Goal: Task Accomplishment & Management: Manage account settings

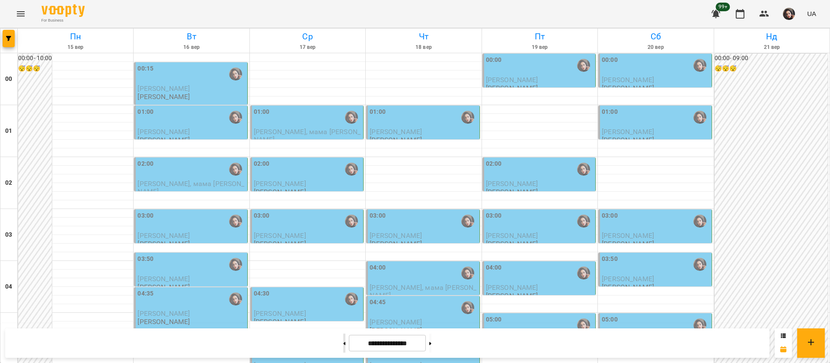
click at [343, 341] on button at bounding box center [344, 342] width 2 height 19
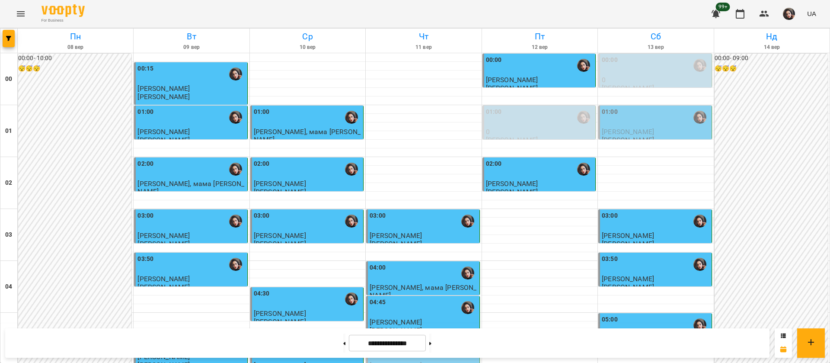
scroll to position [974, 0]
click at [431, 344] on icon at bounding box center [430, 343] width 2 height 3
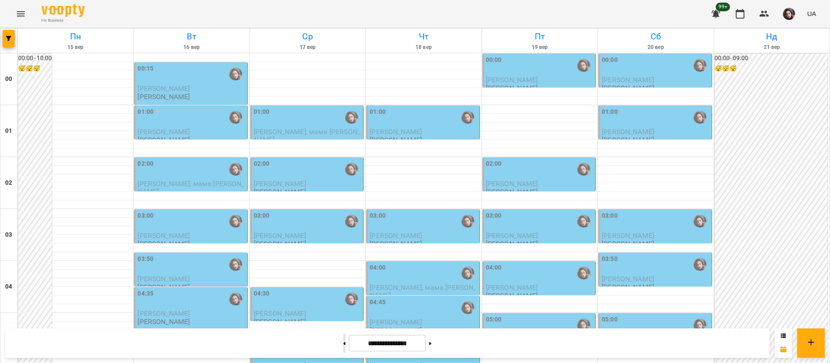
click at [343, 342] on button at bounding box center [344, 342] width 2 height 19
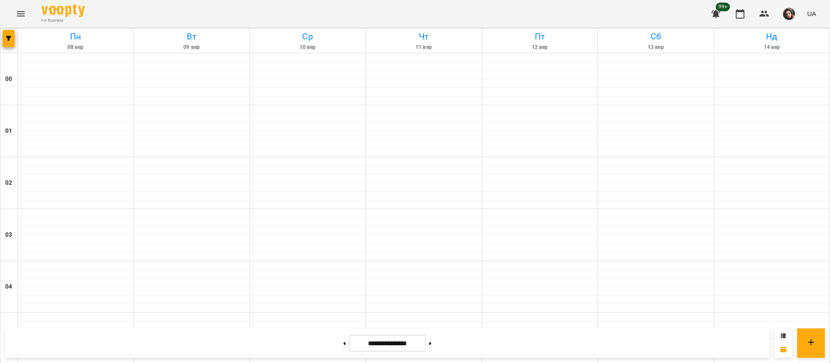
type input "**********"
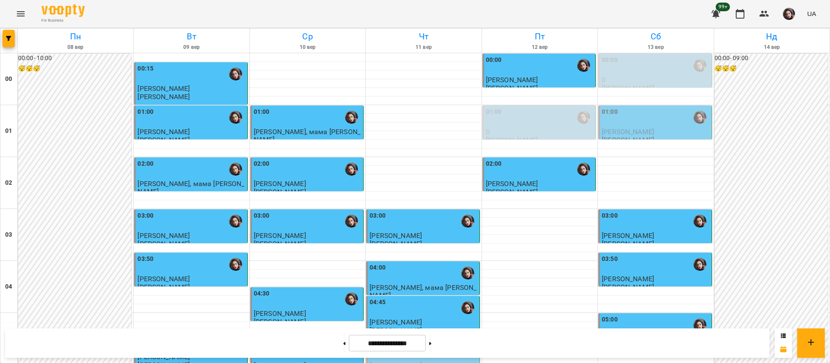
scroll to position [324, 0]
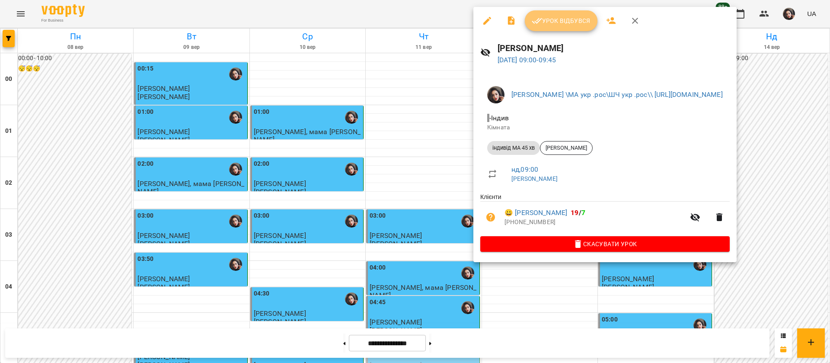
click at [579, 26] on button "Урок відбувся" at bounding box center [561, 20] width 73 height 21
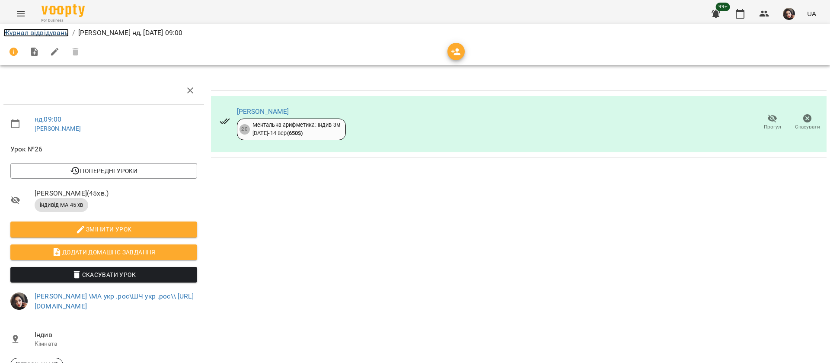
click at [27, 34] on link "Журнал відвідувань" at bounding box center [35, 33] width 65 height 8
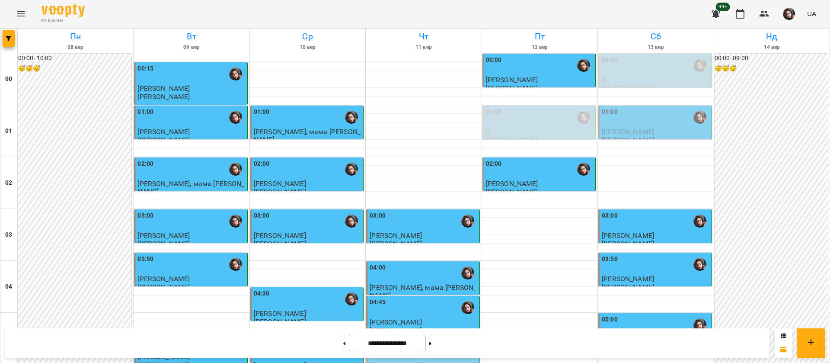
scroll to position [324, 0]
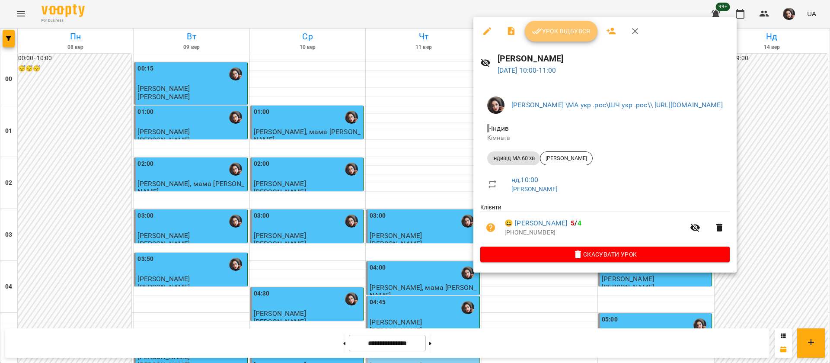
click at [555, 36] on span "Урок відбувся" at bounding box center [561, 31] width 59 height 10
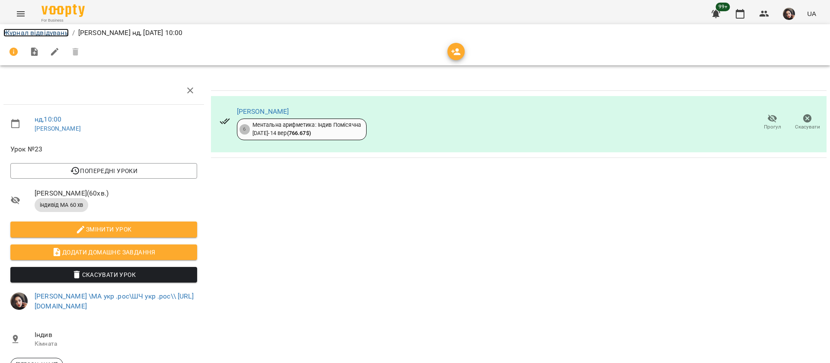
click at [30, 30] on link "Журнал відвідувань" at bounding box center [35, 33] width 65 height 8
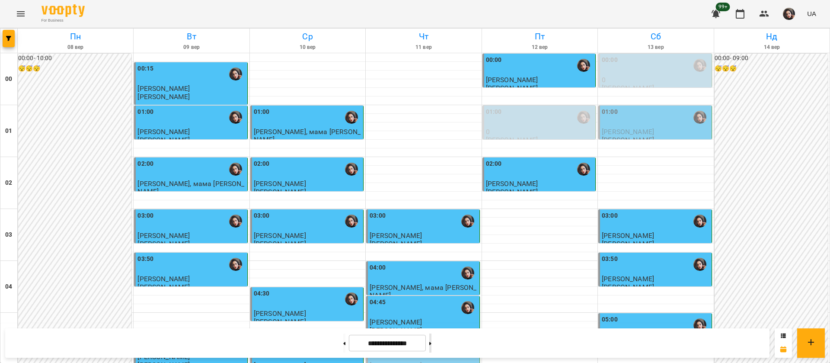
click at [431, 348] on button at bounding box center [430, 342] width 2 height 19
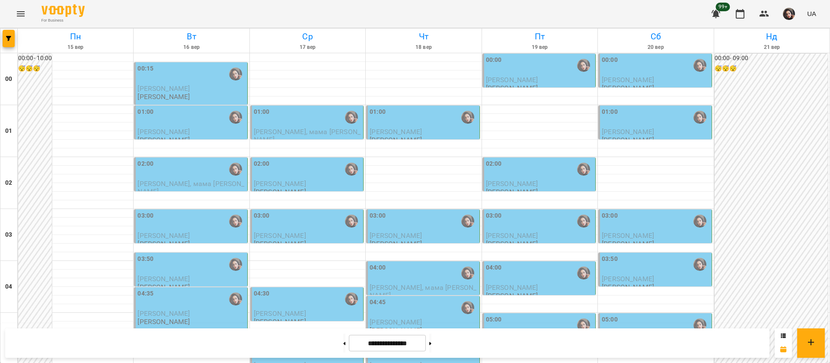
scroll to position [974, 0]
click at [343, 345] on button at bounding box center [344, 342] width 2 height 19
type input "**********"
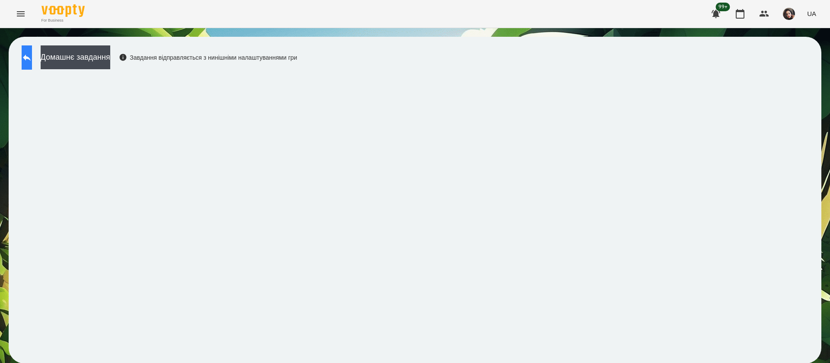
click at [32, 62] on icon at bounding box center [27, 57] width 10 height 10
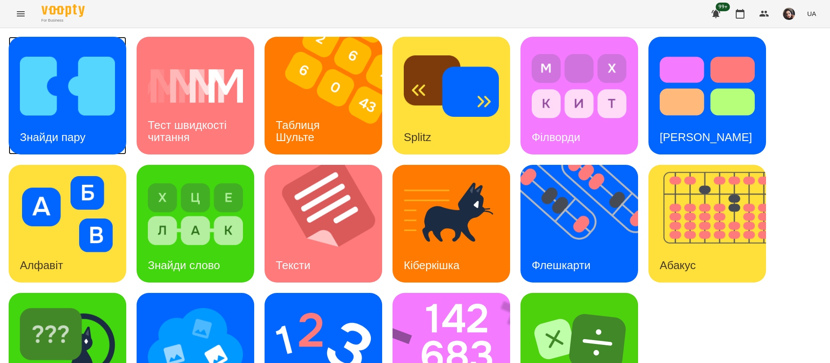
click at [79, 132] on h3 "Знайди пару" at bounding box center [53, 137] width 66 height 13
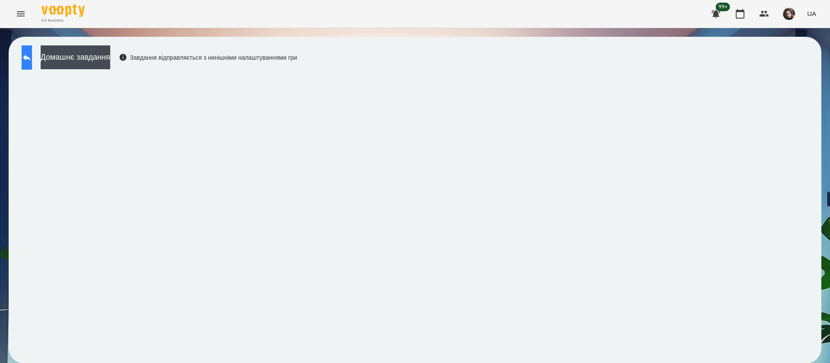
click at [32, 61] on icon at bounding box center [27, 57] width 10 height 10
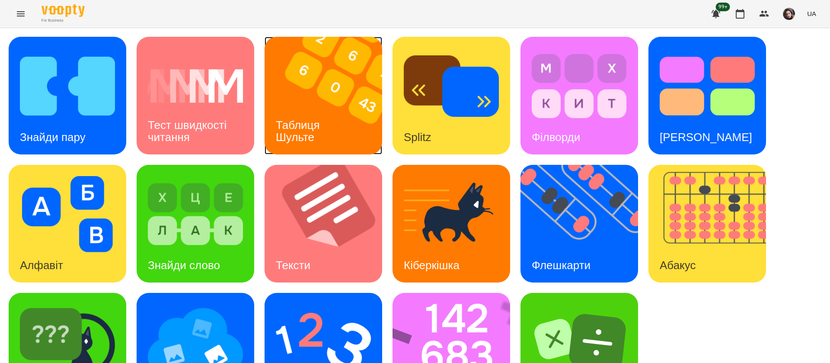
click at [327, 99] on img at bounding box center [329, 96] width 128 height 118
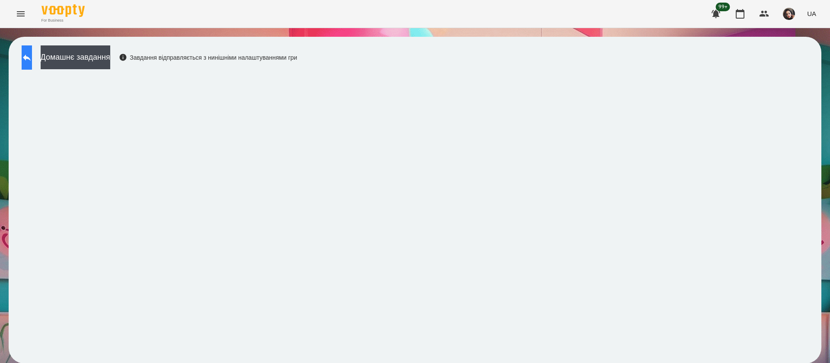
click at [31, 57] on icon at bounding box center [27, 57] width 8 height 6
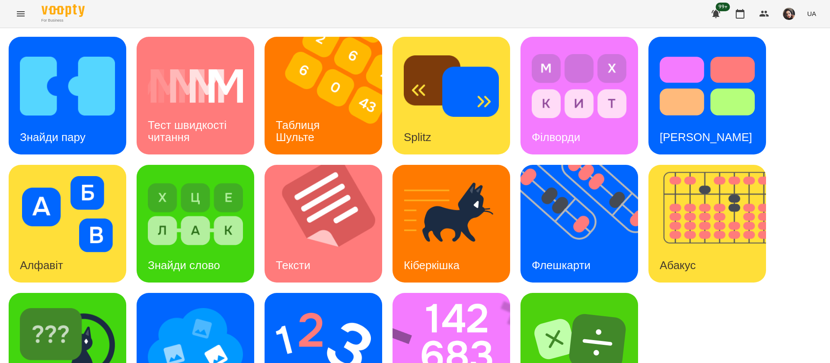
scroll to position [56, 0]
click at [573, 174] on img at bounding box center [584, 224] width 128 height 118
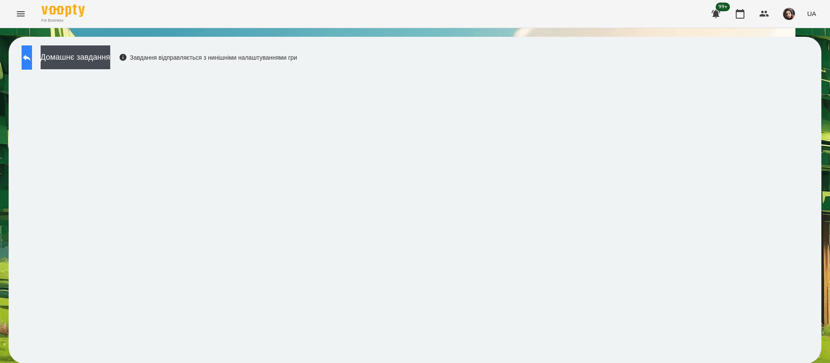
click at [32, 54] on button at bounding box center [27, 57] width 10 height 24
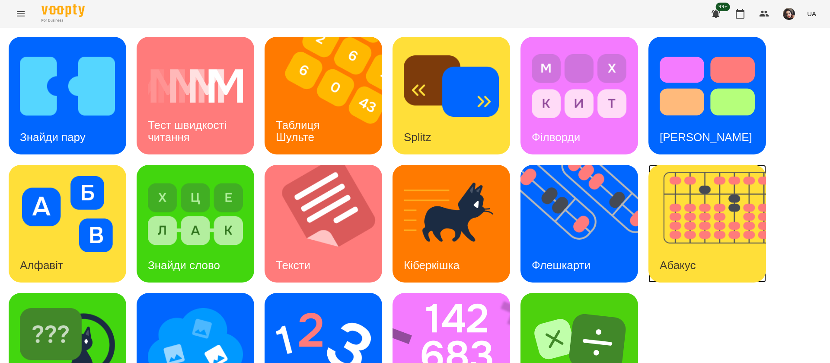
click at [685, 254] on div "Абакус" at bounding box center [677, 265] width 58 height 34
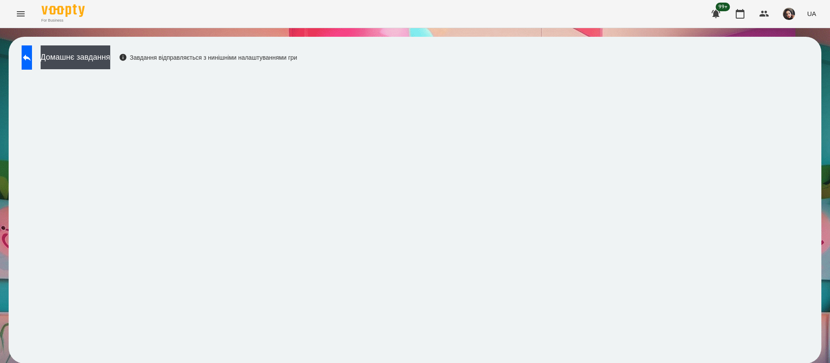
drag, startPoint x: 42, startPoint y: 63, endPoint x: 221, endPoint y: 3, distance: 189.1
click at [32, 63] on button at bounding box center [27, 57] width 10 height 24
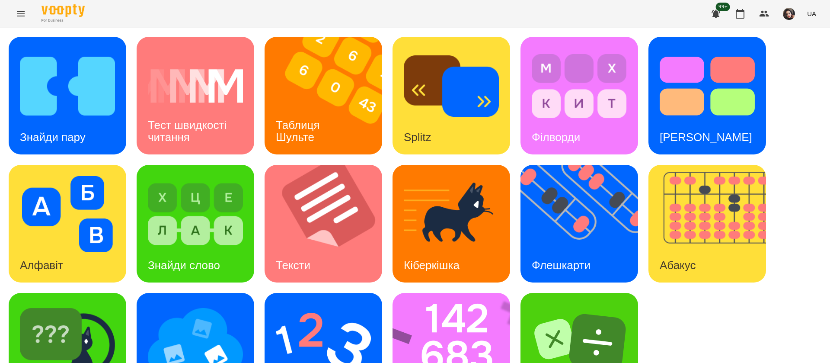
scroll to position [56, 0]
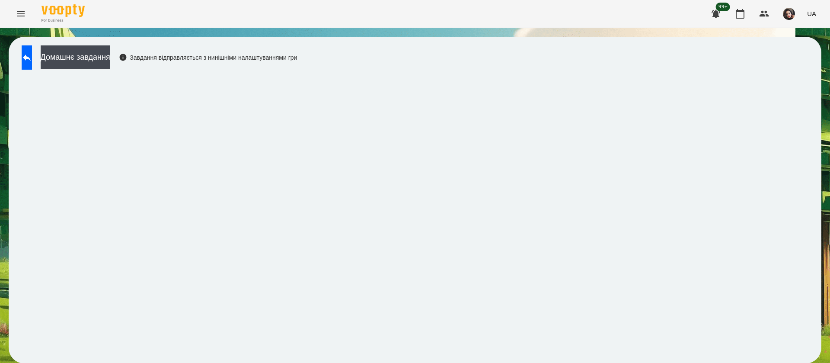
scroll to position [0, 0]
click at [32, 58] on button at bounding box center [27, 57] width 10 height 24
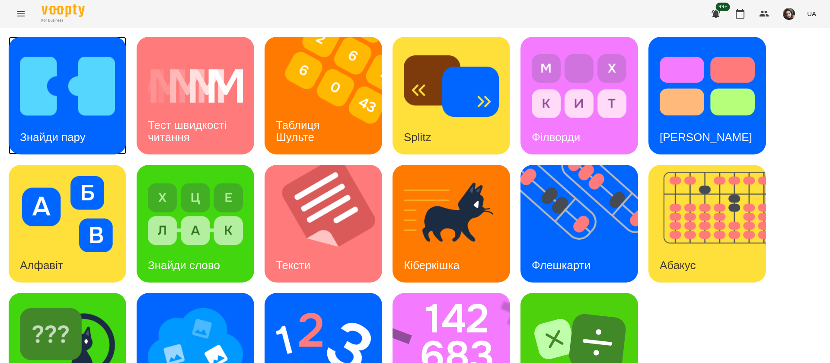
click at [83, 123] on div "Знайди пару" at bounding box center [53, 137] width 88 height 34
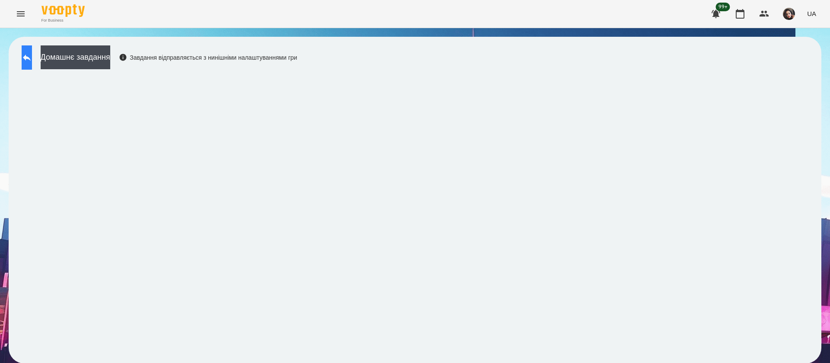
click at [32, 62] on icon at bounding box center [27, 57] width 10 height 10
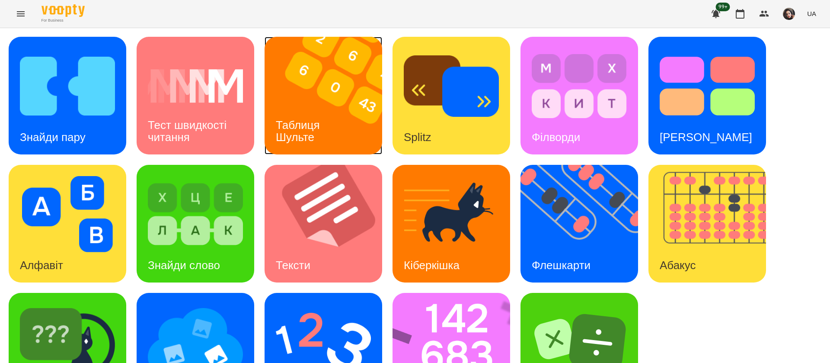
click at [278, 127] on h3 "Таблиця Шульте" at bounding box center [299, 130] width 47 height 25
